Goal: Use online tool/utility: Use online tool/utility

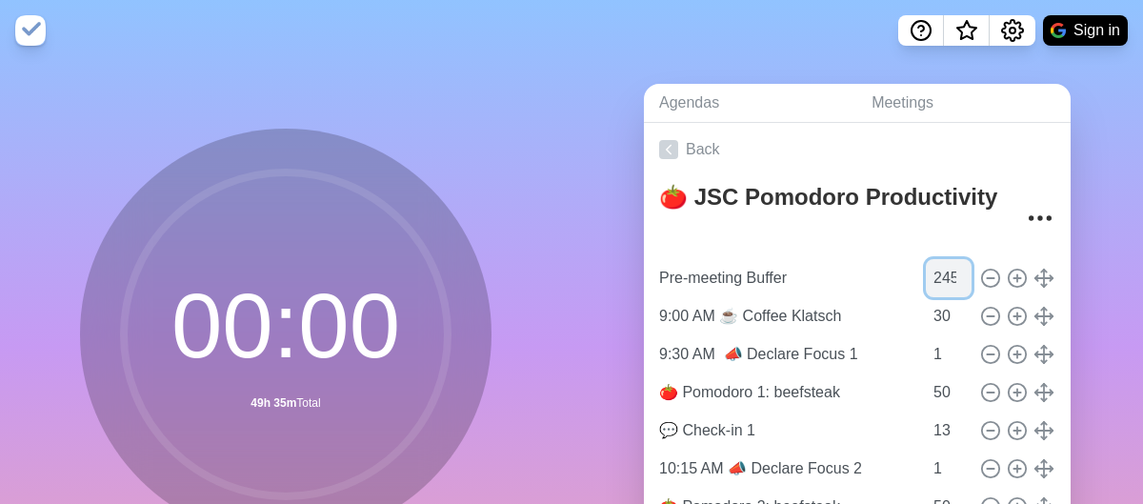
click at [926, 273] on input "2456" at bounding box center [949, 278] width 46 height 38
click at [926, 272] on input "2456" at bounding box center [949, 278] width 46 height 38
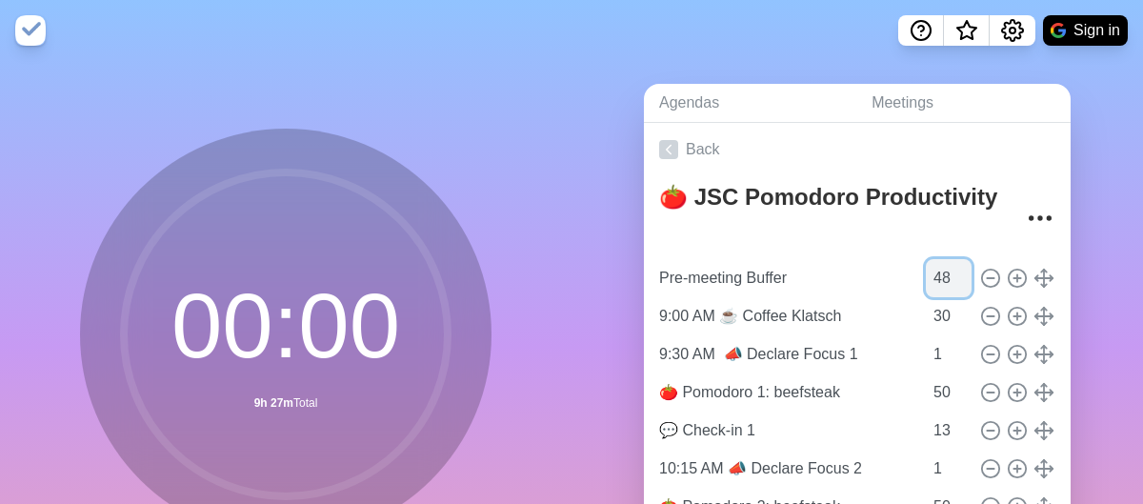
click at [926, 279] on input "48" at bounding box center [949, 278] width 46 height 38
type input "48"
click at [1085, 216] on div "Agendas Meetings Back 🍅 JSC Pomodoro Productivity Pre-meeting Buffer 48 9:00 AM…" at bounding box center [858, 377] width 572 height 633
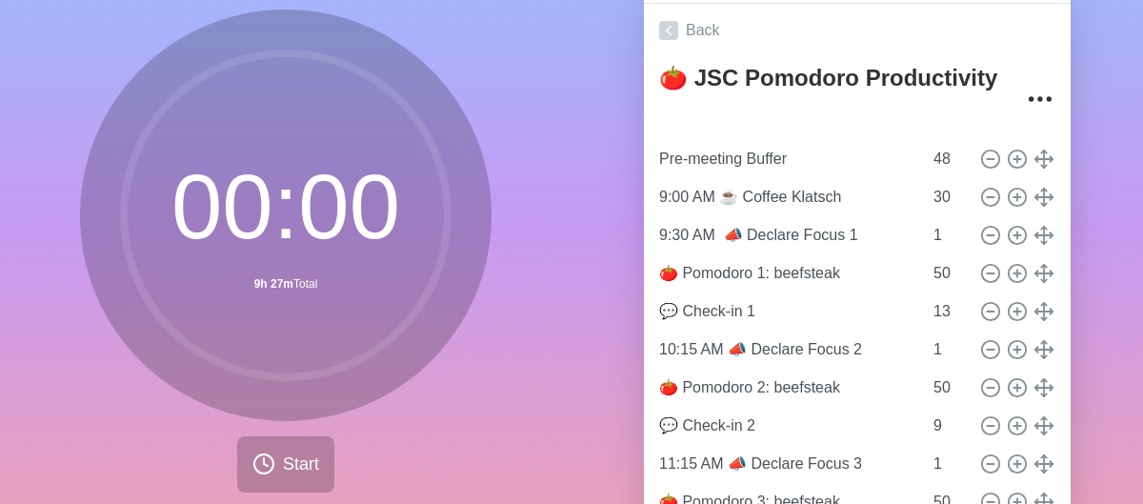
scroll to position [204, 0]
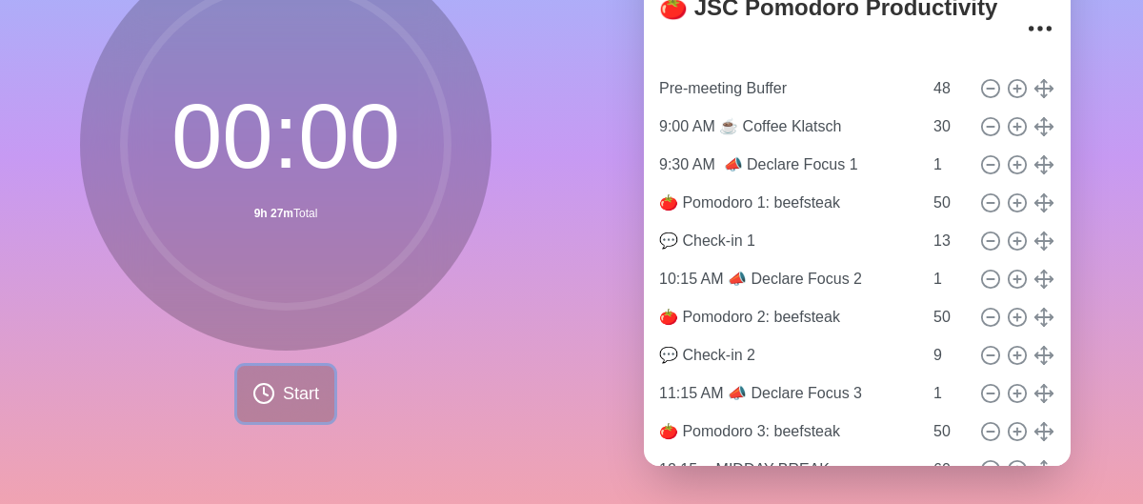
click at [283, 381] on span "Start" at bounding box center [301, 394] width 36 height 26
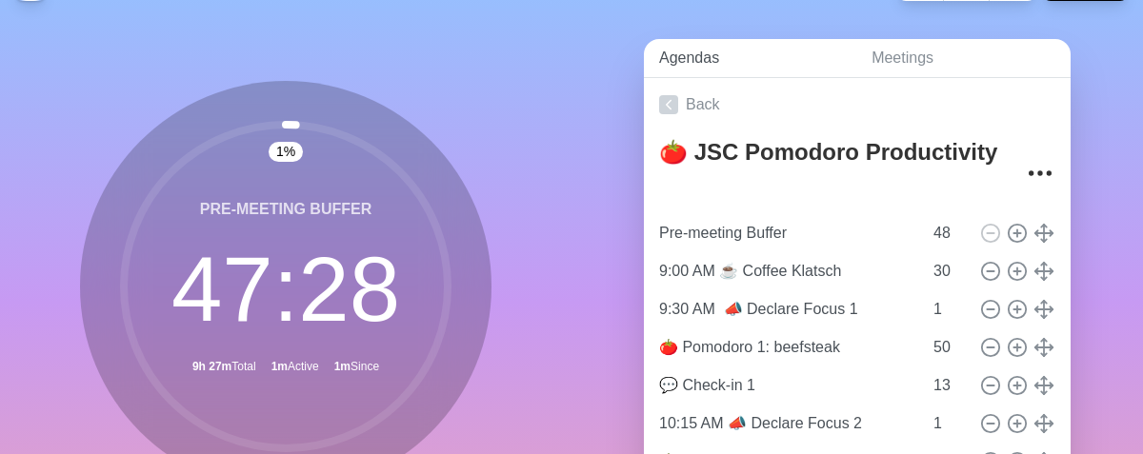
scroll to position [0, 0]
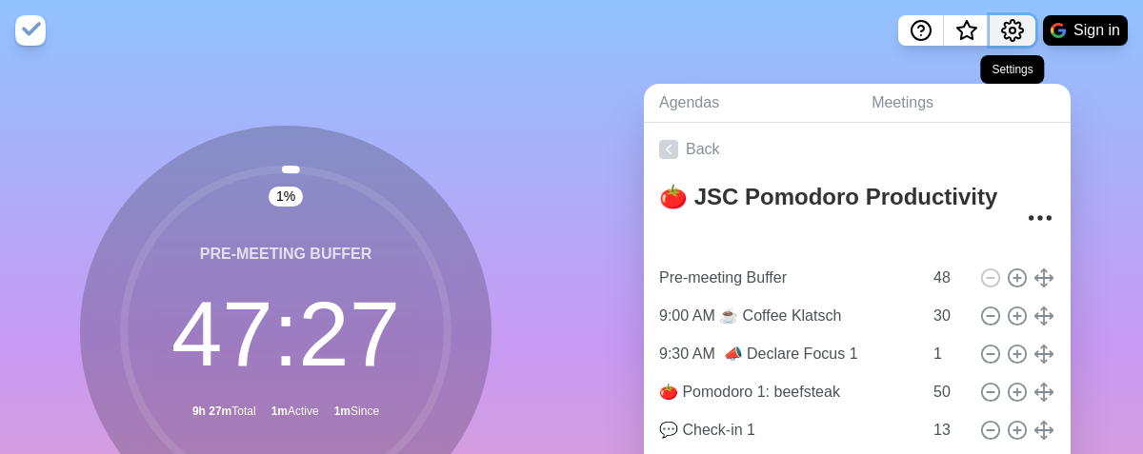
click at [1026, 23] on button "Settings" at bounding box center [1013, 30] width 46 height 30
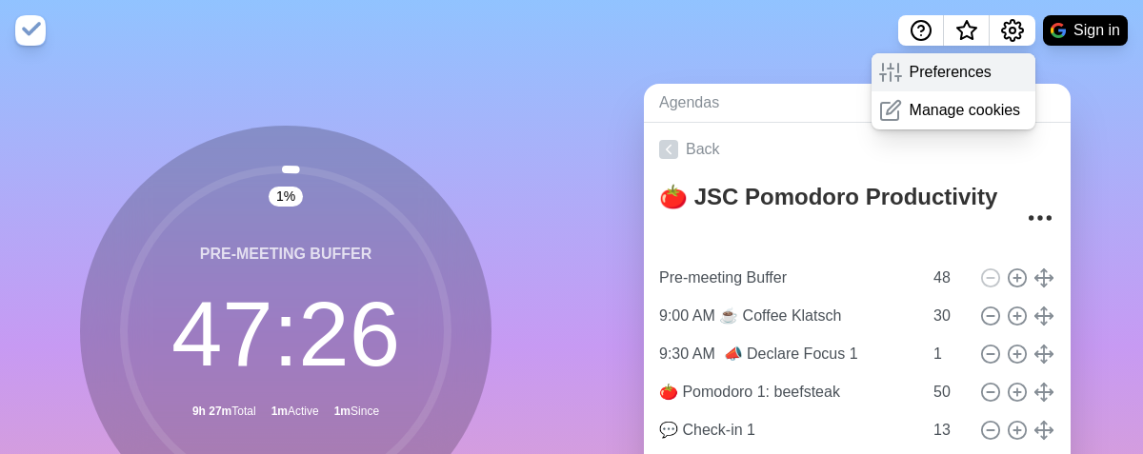
click at [984, 63] on p "Preferences" at bounding box center [951, 72] width 82 height 23
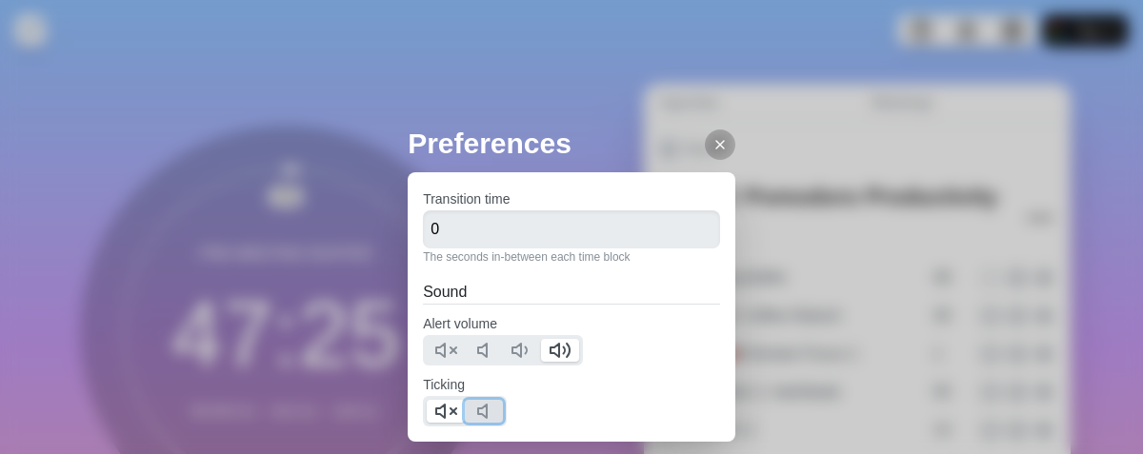
click at [491, 409] on icon at bounding box center [487, 411] width 23 height 23
click at [452, 411] on icon at bounding box center [445, 411] width 23 height 23
click at [713, 141] on icon at bounding box center [720, 144] width 15 height 15
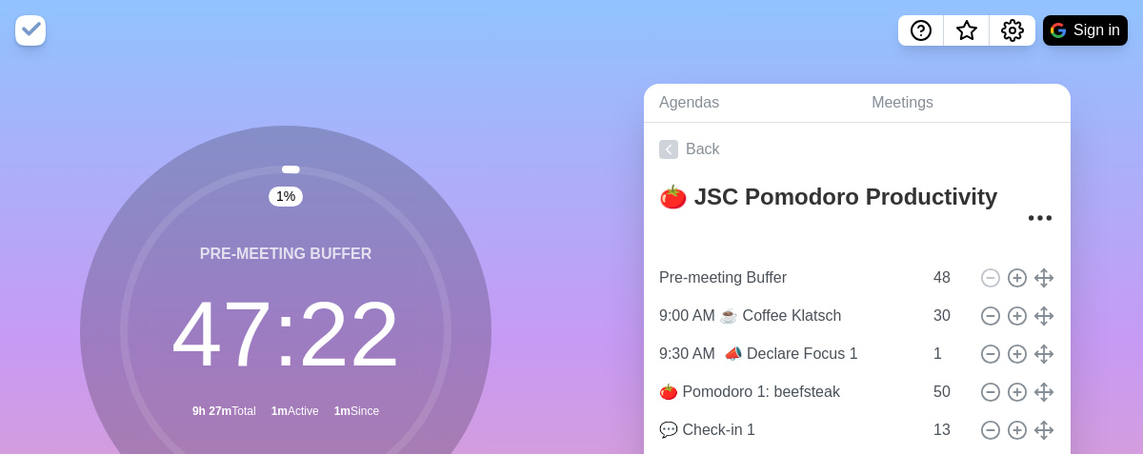
click at [1081, 123] on div "Preferences Transition time 0 The seconds in-between each time block Sound Aler…" at bounding box center [571, 227] width 1143 height 454
